Goal: Communication & Community: Answer question/provide support

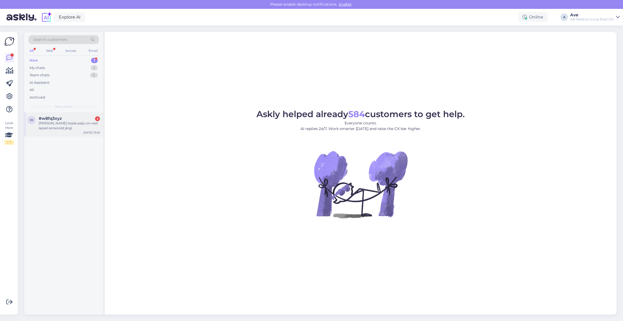
click at [70, 123] on div "[PERSON_NAME] teada palju on veel lapsel sensoreid järgi" at bounding box center [69, 126] width 61 height 10
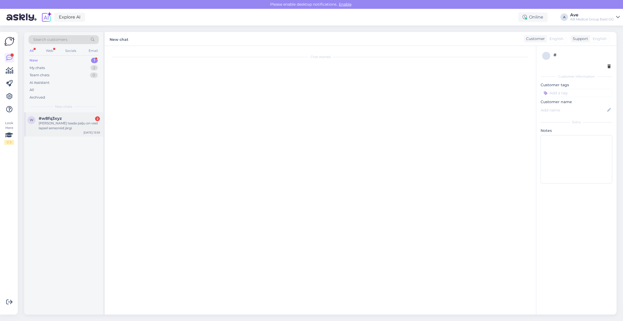
scroll to position [989, 0]
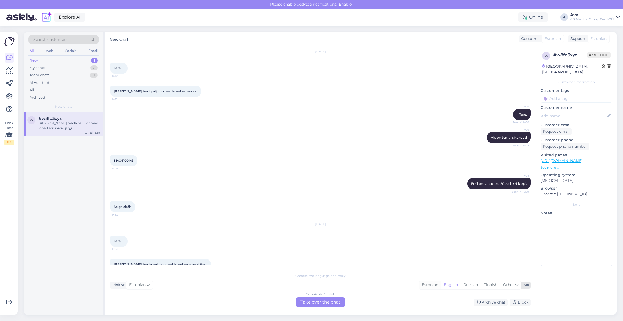
click at [425, 284] on div "Estonian" at bounding box center [430, 285] width 22 height 8
click at [340, 302] on div "Estonian to Estonian Take over the chat" at bounding box center [320, 302] width 49 height 10
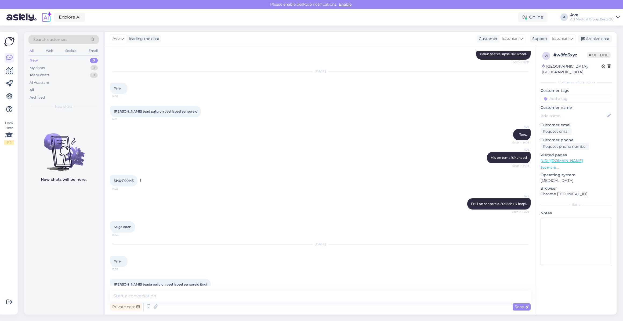
drag, startPoint x: 140, startPoint y: 173, endPoint x: 115, endPoint y: 171, distance: 25.6
click at [120, 175] on div "51404100143 14:25" at bounding box center [123, 180] width 27 height 11
drag, startPoint x: 111, startPoint y: 169, endPoint x: 139, endPoint y: 168, distance: 28.2
click at [137, 175] on div "51404100143 14:25" at bounding box center [123, 180] width 27 height 11
copy div "51404100143 14:25"
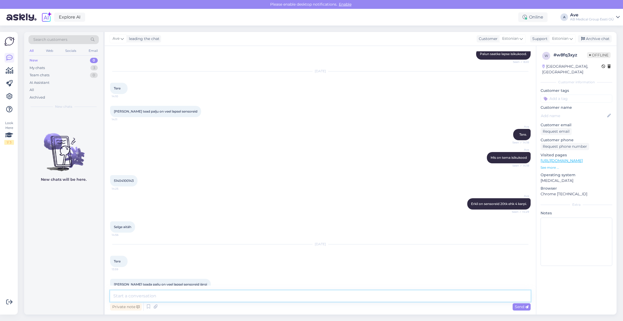
click at [190, 295] on textarea at bounding box center [320, 295] width 420 height 11
type textarea "Tere. Vaatasin järgi kuid seda saate te ise ka [PERSON_NAME] logite meie e-pood…"
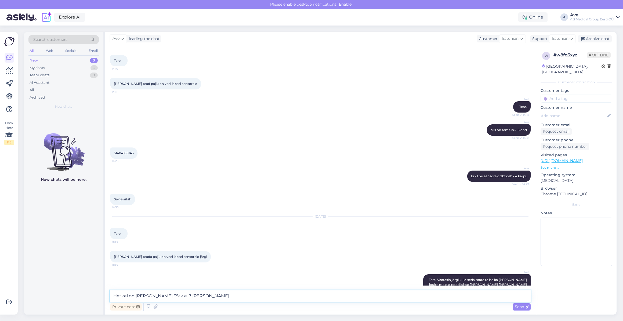
type textarea "Hetkel on [PERSON_NAME] 35tk e. 7 karpi"
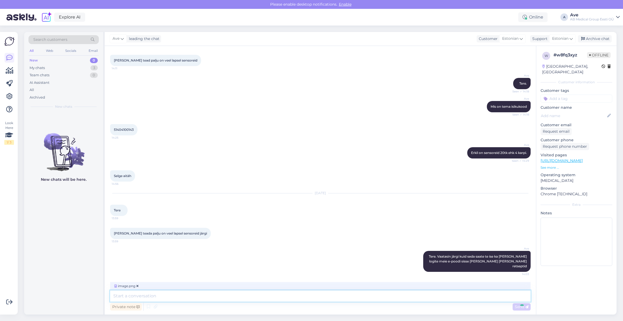
scroll to position [1054, 0]
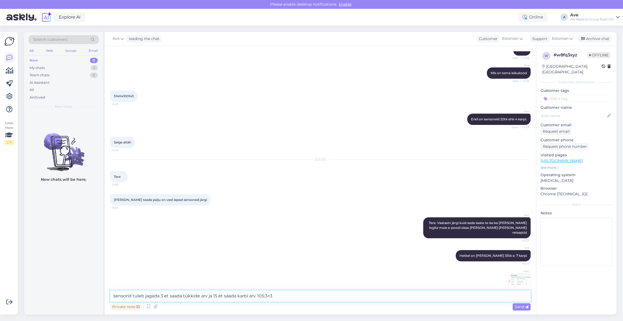
type textarea "sensorid tuleb jagada 3 et saada tükkide arv ja 15 et saada karbi arv. 105:3=35"
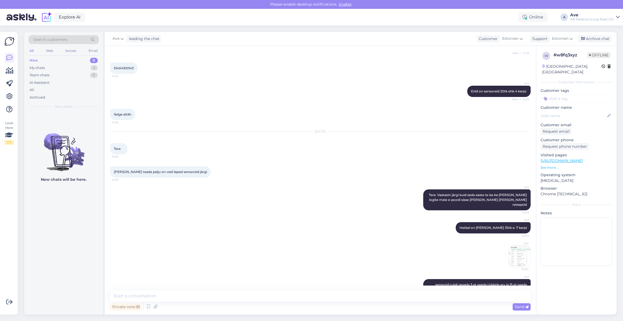
click at [517, 245] on img at bounding box center [519, 255] width 21 height 21
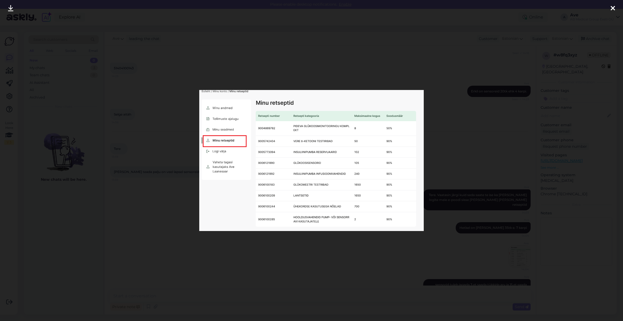
click at [460, 262] on div at bounding box center [311, 160] width 623 height 321
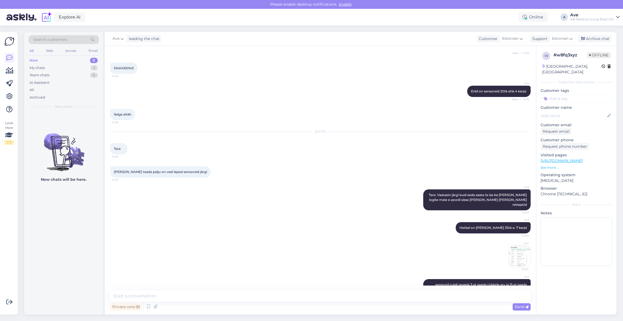
click at [512, 245] on img at bounding box center [519, 255] width 21 height 21
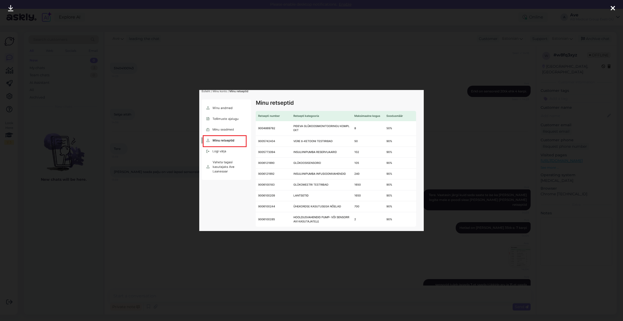
click at [353, 249] on div at bounding box center [311, 160] width 623 height 321
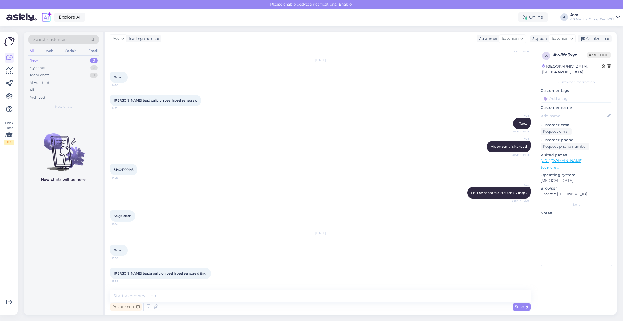
scroll to position [974, 0]
